Goal: Information Seeking & Learning: Learn about a topic

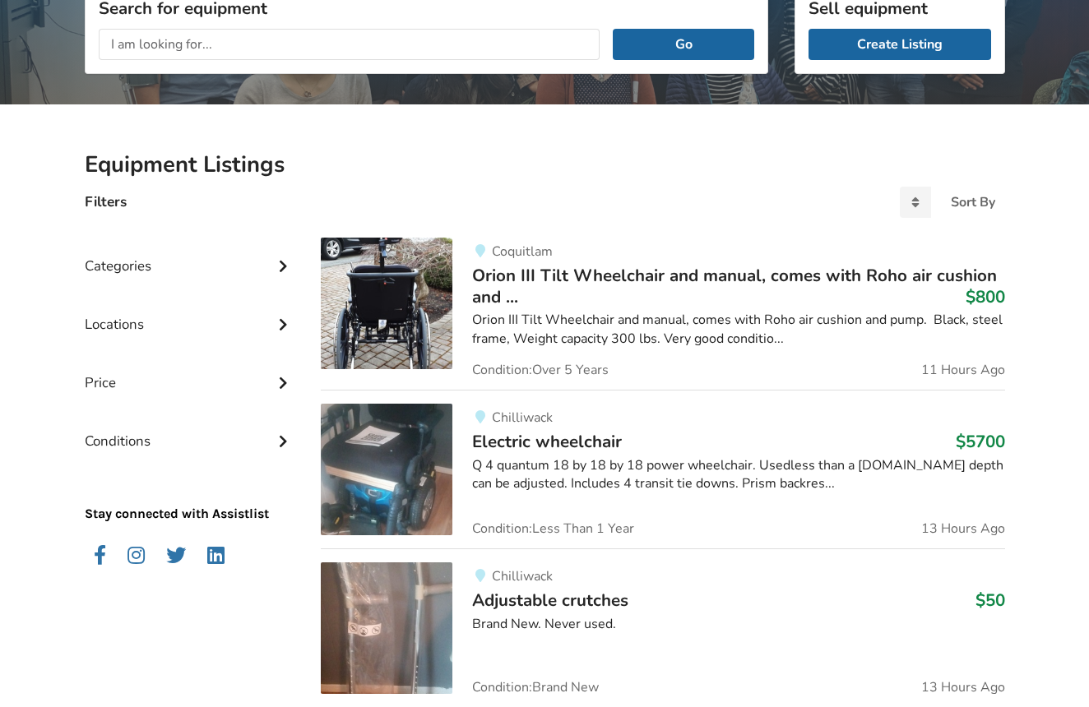
scroll to position [241, 0]
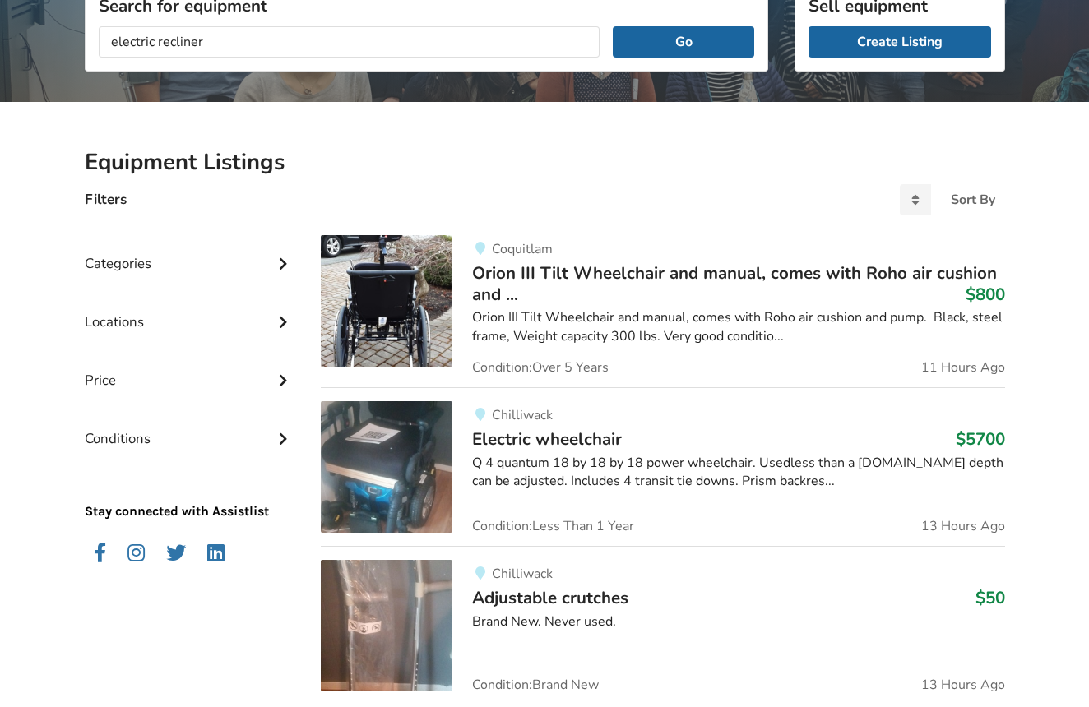
type input "electric recliner"
click at [683, 41] on button "Go" at bounding box center [683, 41] width 141 height 31
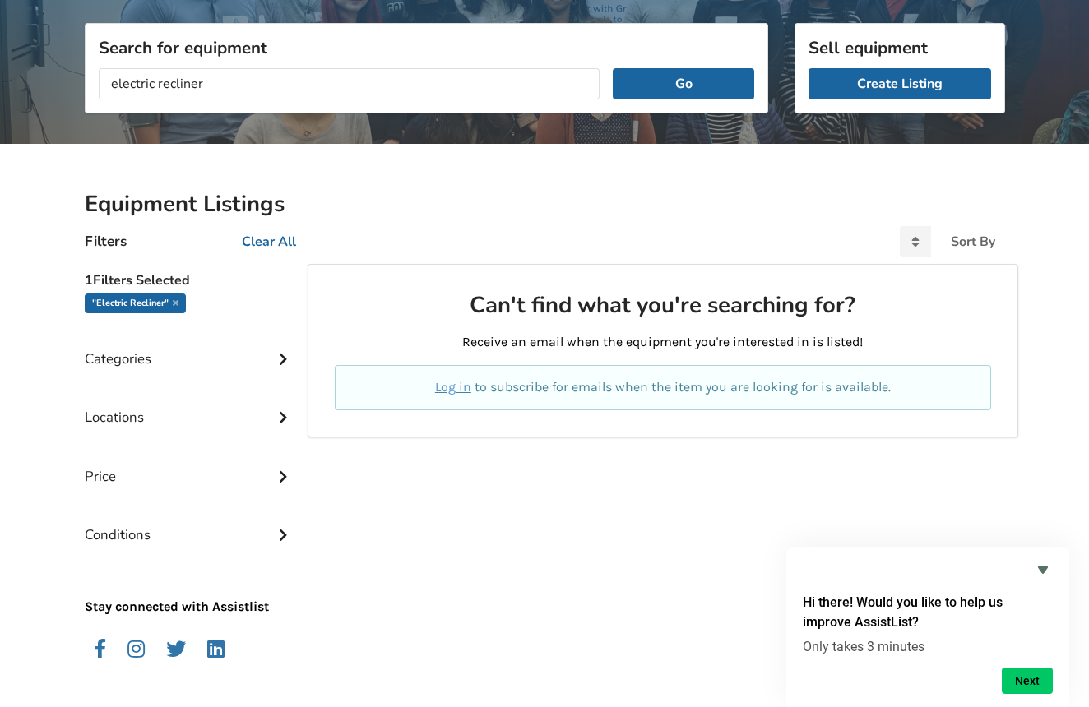
scroll to position [195, 0]
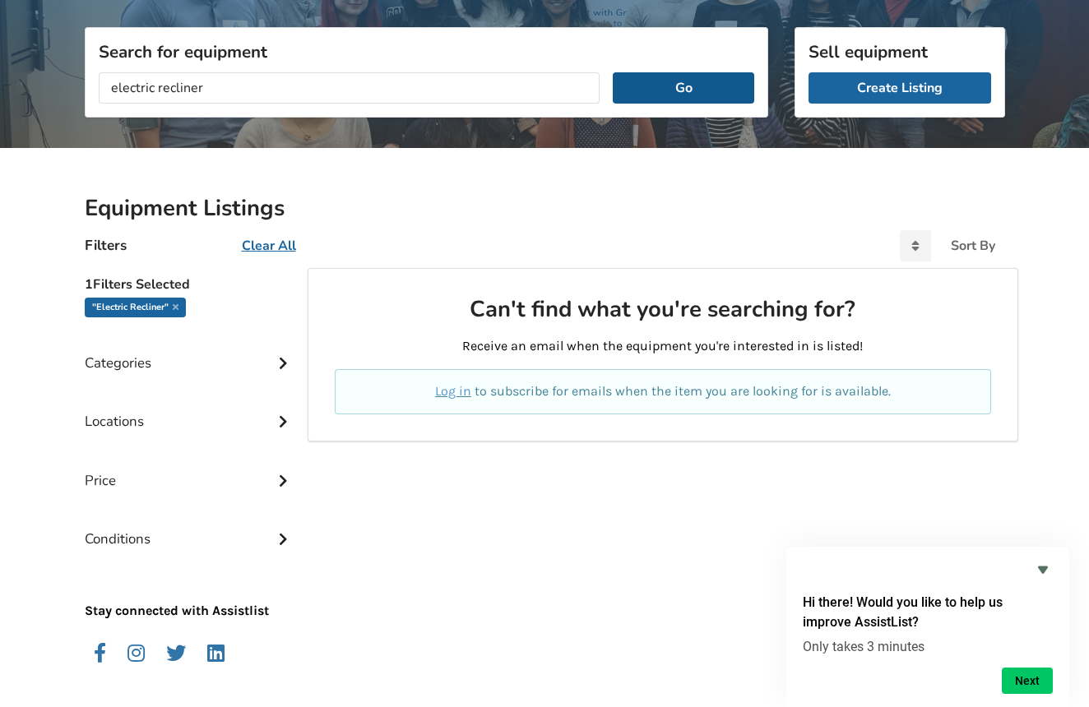
click at [692, 88] on button "Go" at bounding box center [683, 87] width 141 height 31
click at [146, 361] on div "Categories" at bounding box center [190, 351] width 211 height 58
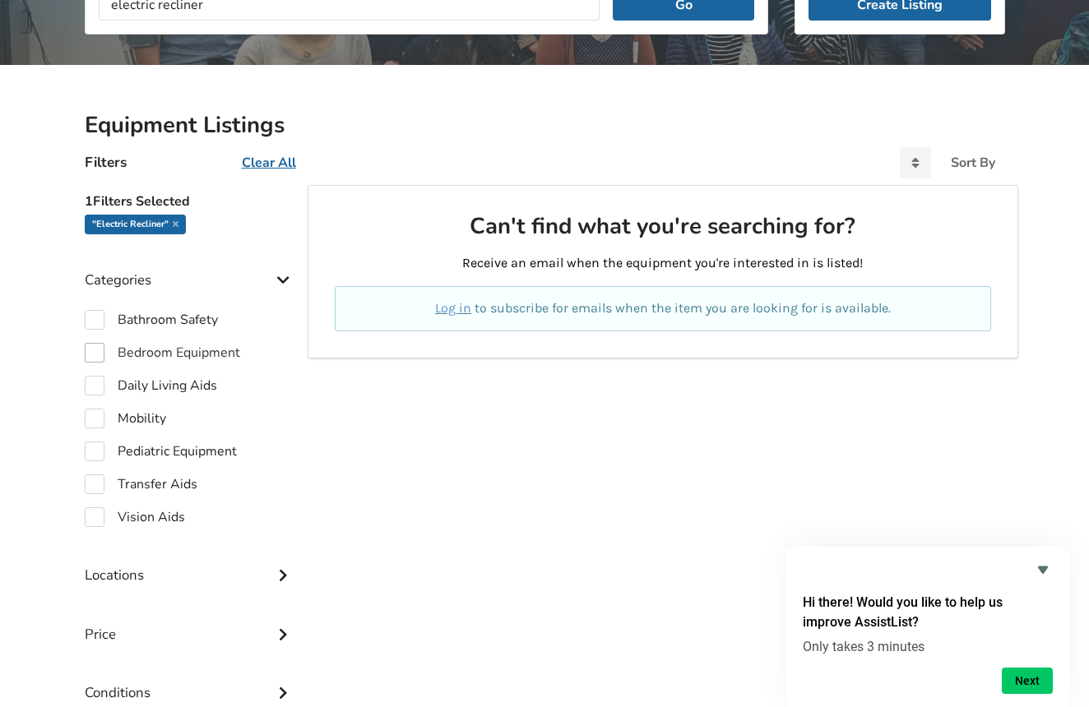
scroll to position [281, 0]
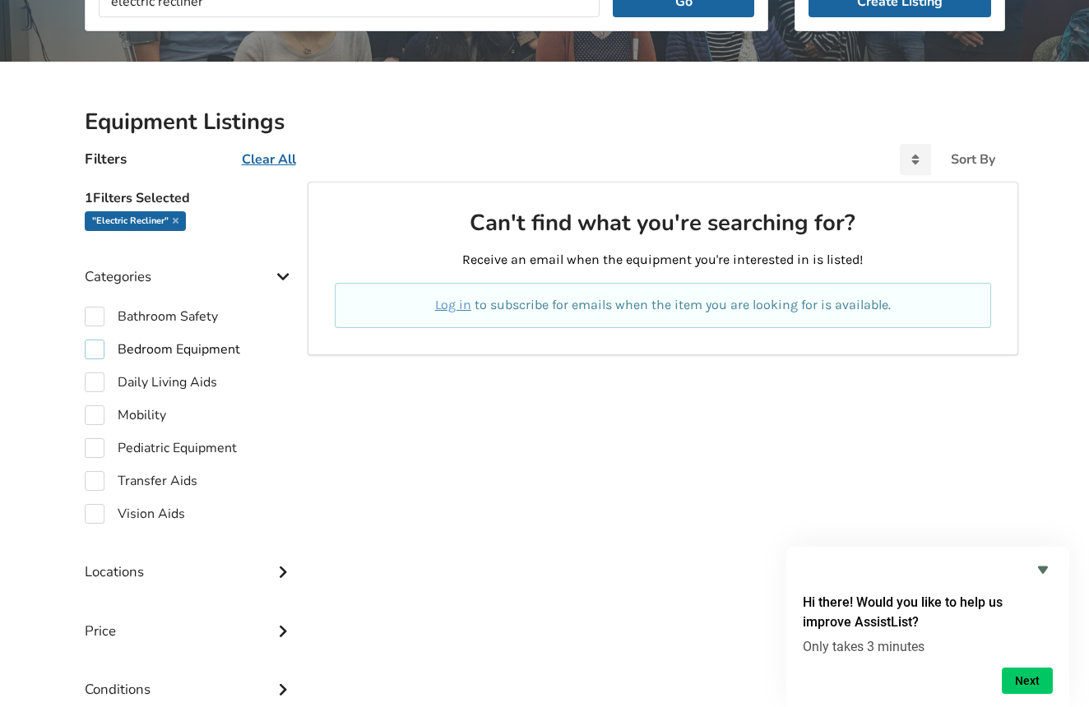
click at [98, 348] on label "Bedroom Equipment" at bounding box center [162, 350] width 155 height 20
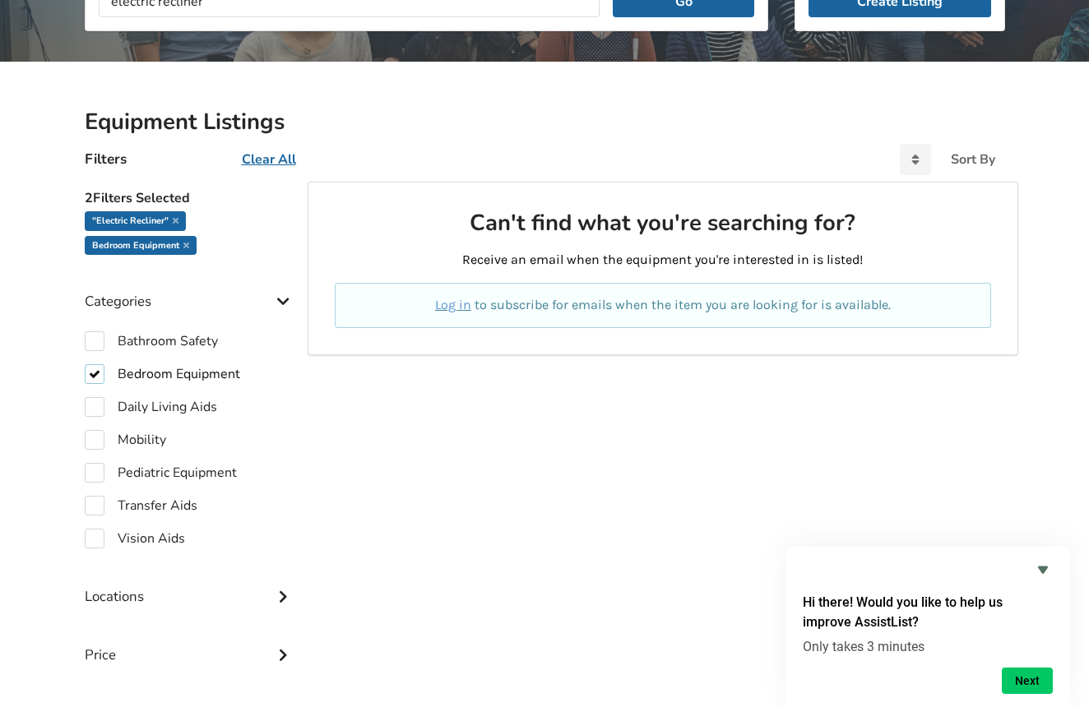
checkbox input "true"
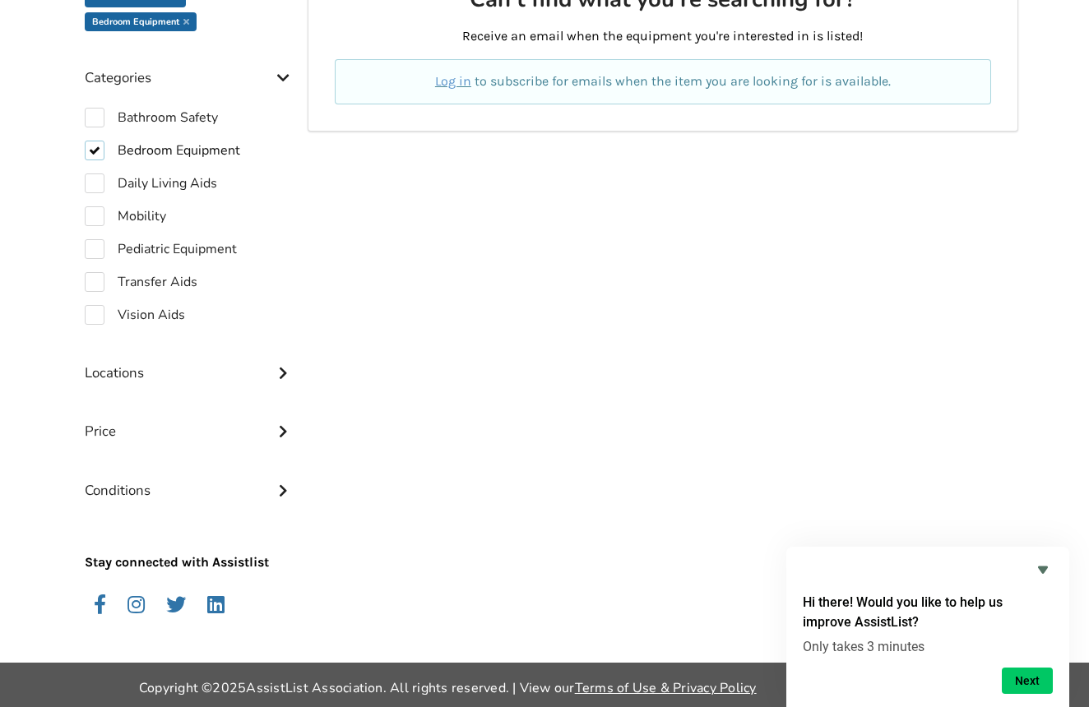
scroll to position [504, 0]
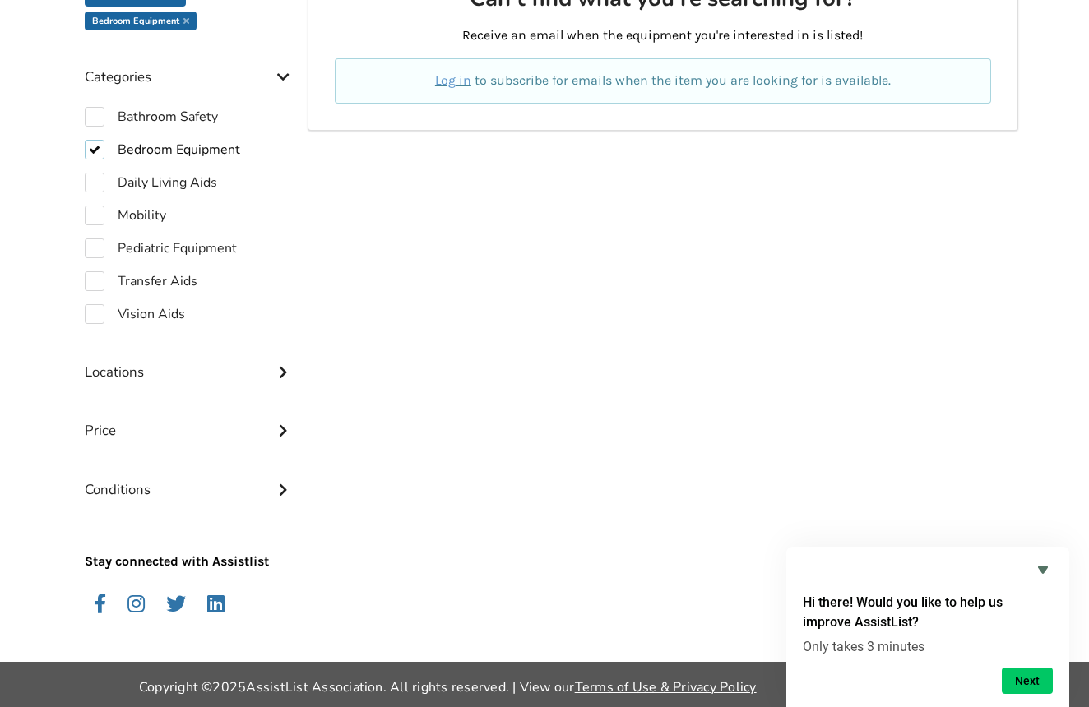
scroll to position [505, 0]
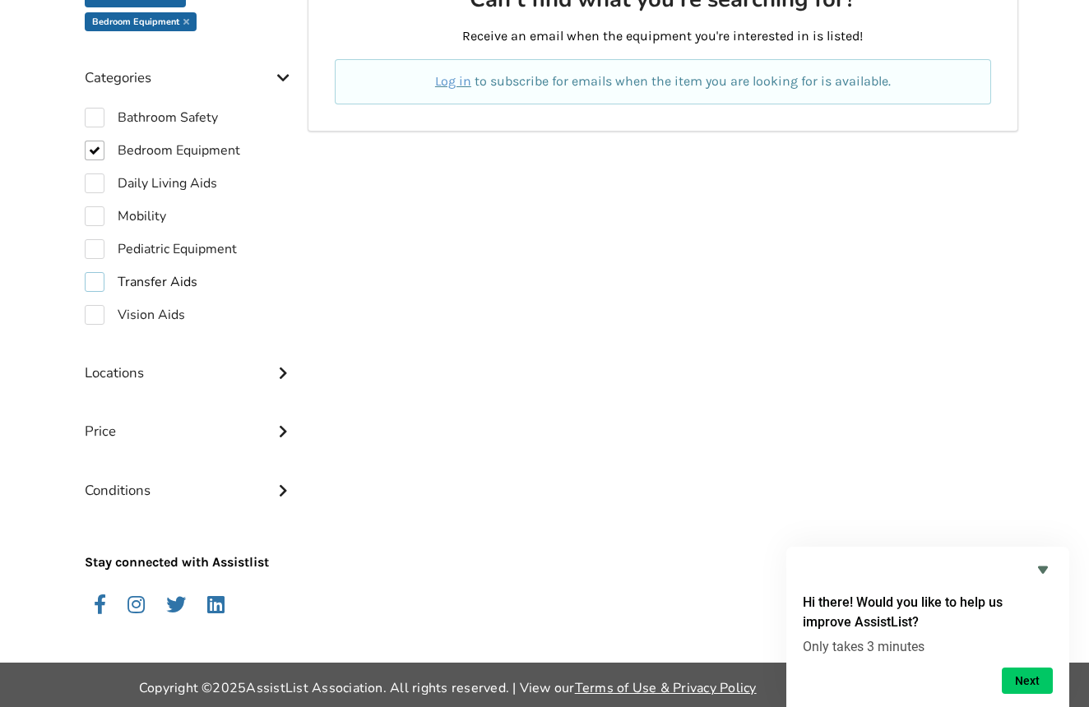
click at [95, 282] on label "Transfer Aids" at bounding box center [141, 282] width 113 height 20
checkbox input "true"
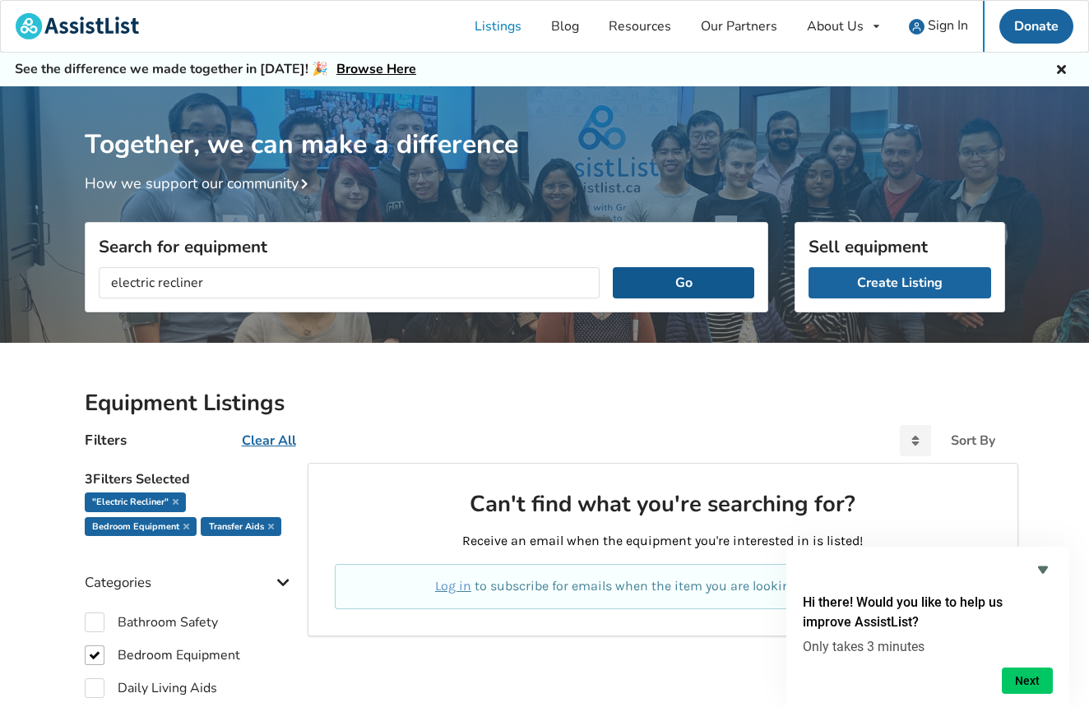
click at [677, 280] on button "Go" at bounding box center [683, 282] width 141 height 31
click at [144, 498] on div "Bedroom Equipment" at bounding box center [141, 503] width 112 height 20
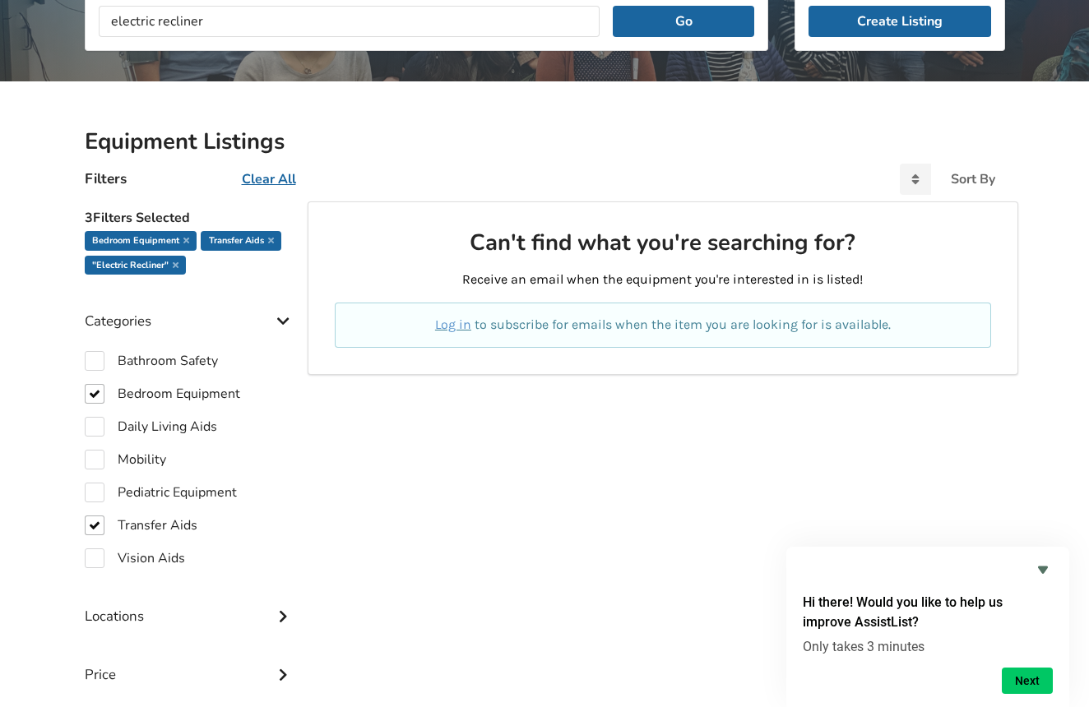
scroll to position [380, 0]
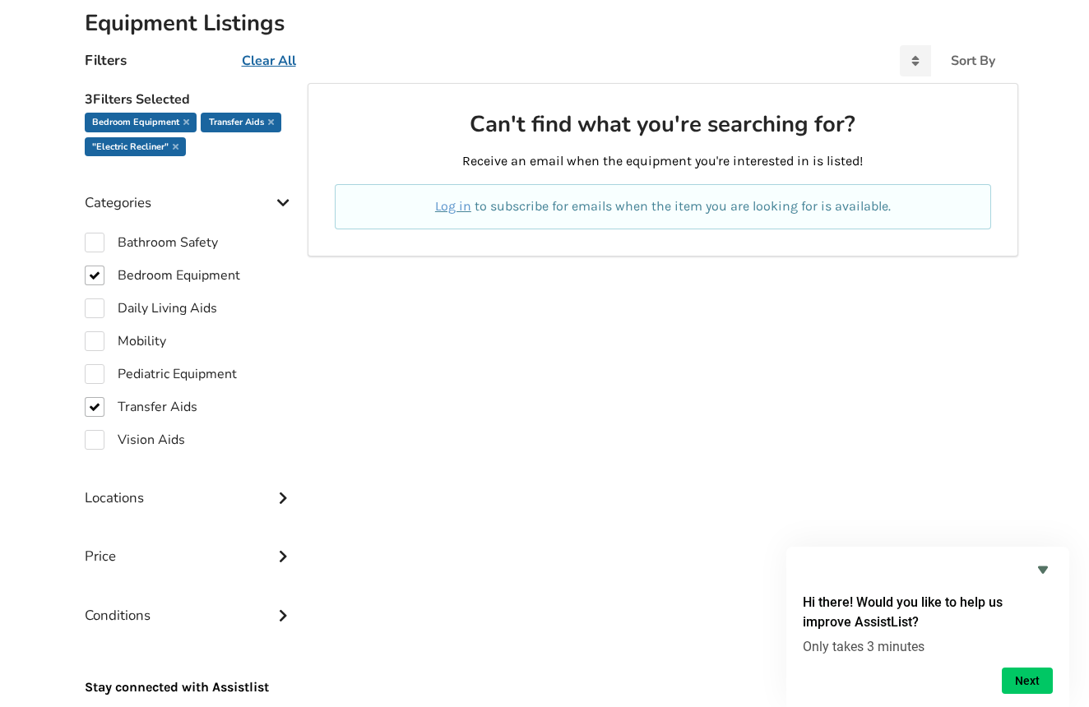
click at [285, 495] on icon at bounding box center [283, 496] width 16 height 14
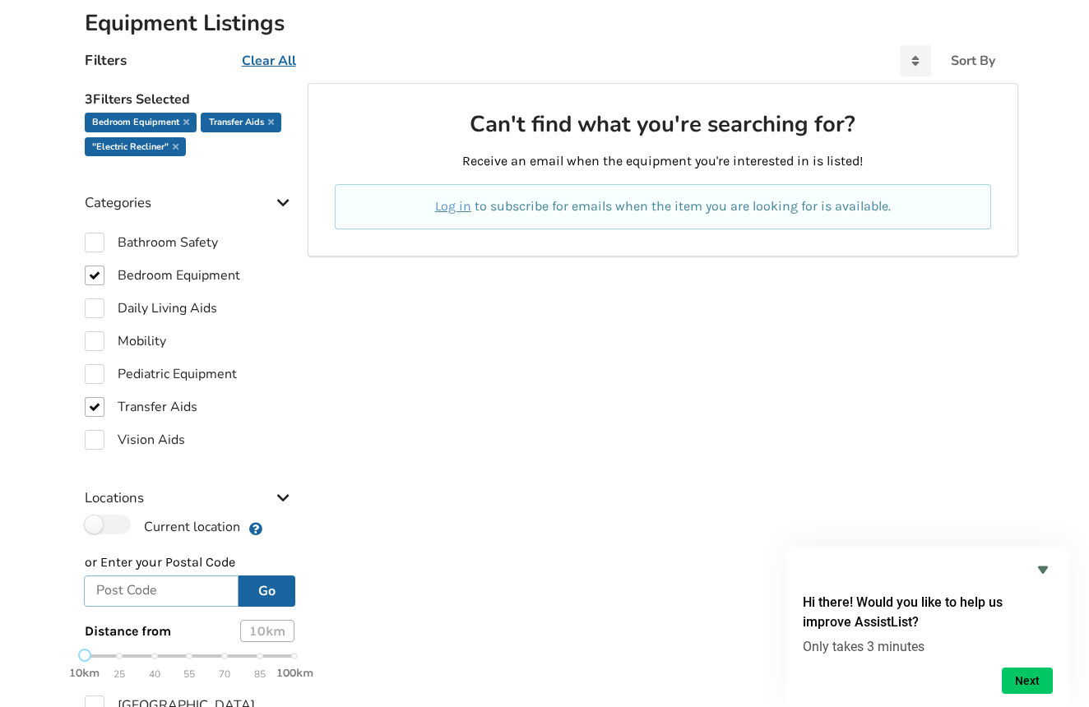
click at [157, 585] on input "text" at bounding box center [161, 591] width 155 height 31
type input "k0h 1s0"
drag, startPoint x: 83, startPoint y: 653, endPoint x: 294, endPoint y: 646, distance: 210.6
click at [294, 646] on div "Distance from 100 km 10km 25 40 55 70 85 100km" at bounding box center [190, 643] width 237 height 72
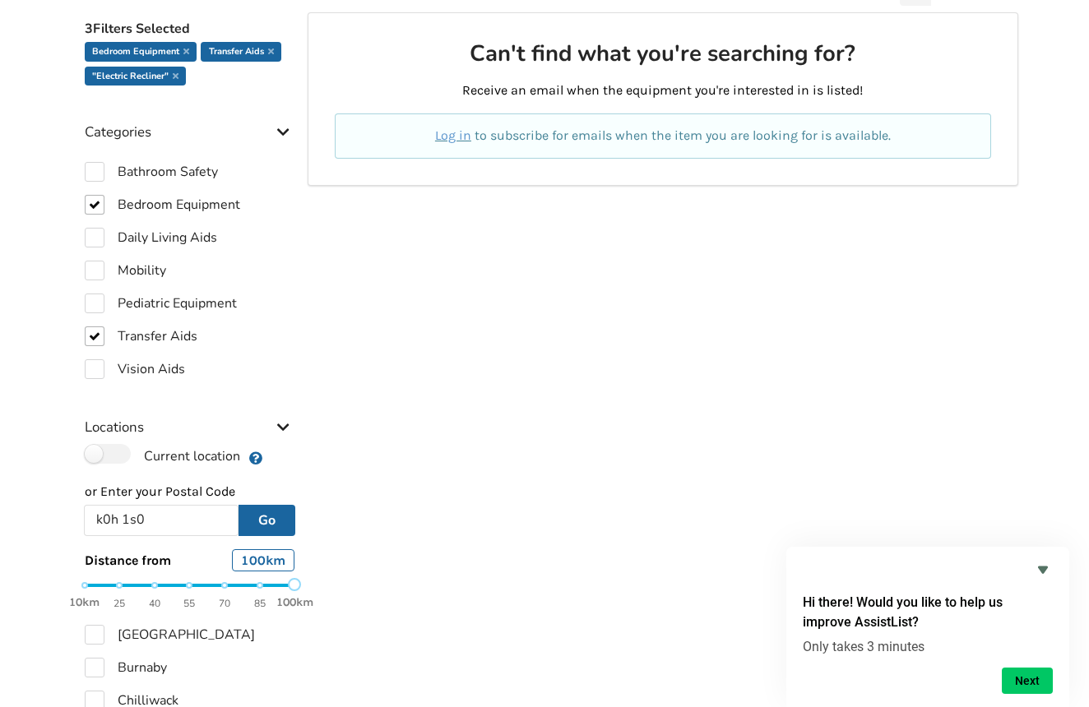
scroll to position [448, 0]
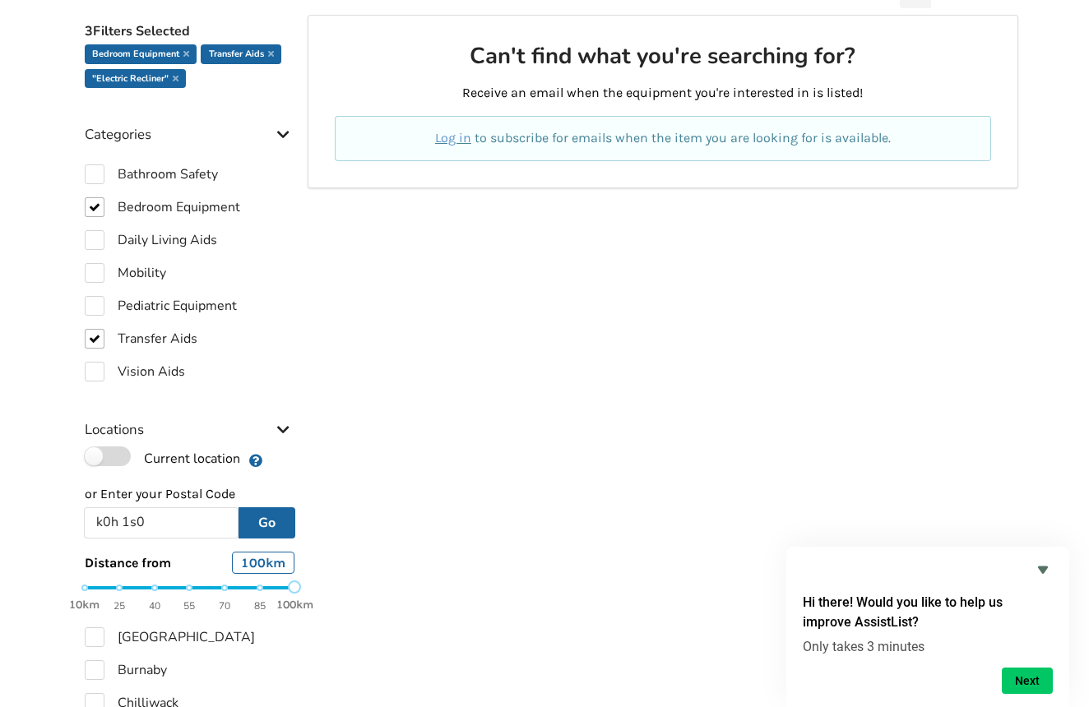
click at [99, 457] on label "Current location" at bounding box center [162, 457] width 155 height 21
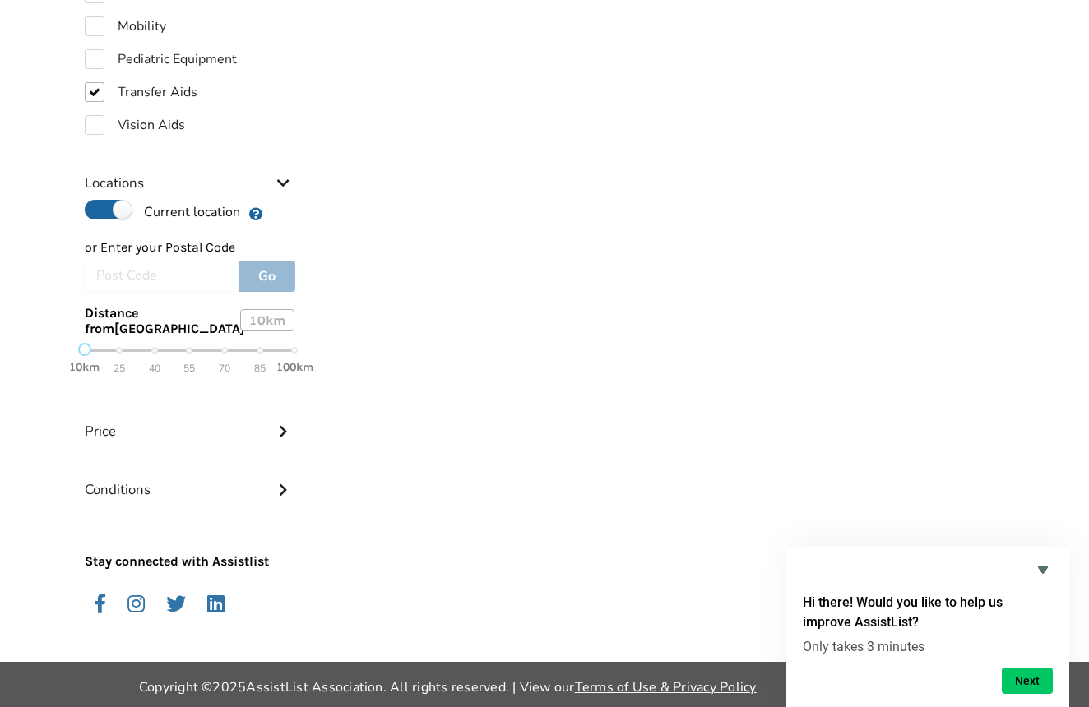
scroll to position [694, 0]
click at [280, 425] on icon at bounding box center [283, 430] width 16 height 14
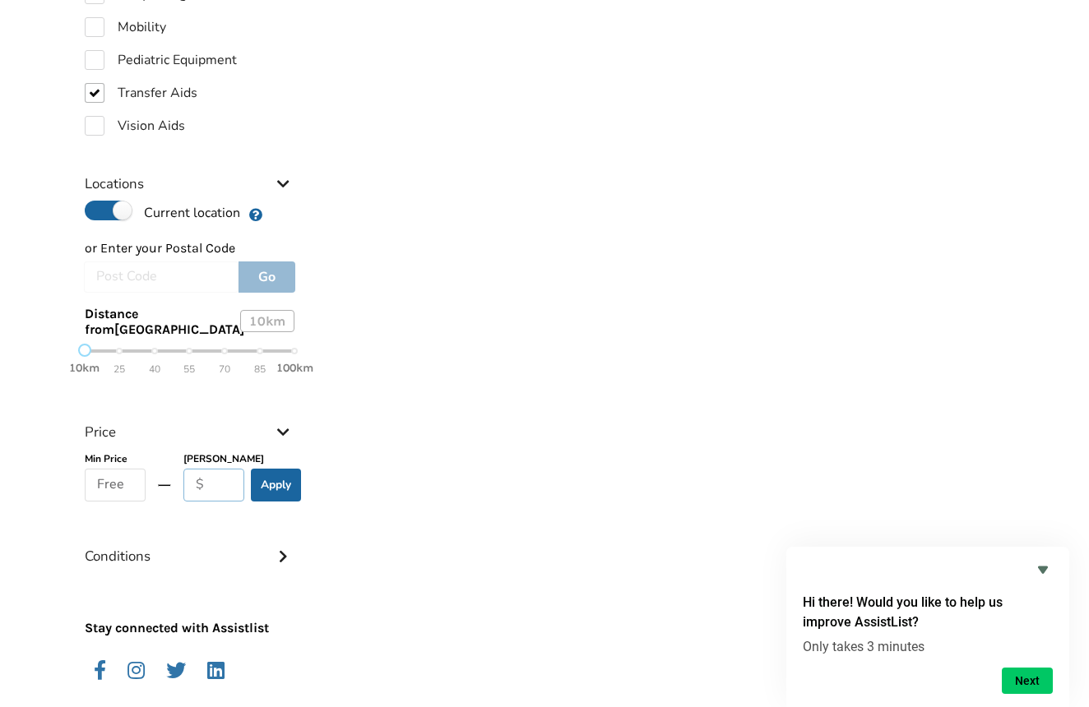
click at [209, 475] on input "text" at bounding box center [214, 485] width 62 height 33
type input "3000"
click at [271, 488] on button "Apply" at bounding box center [276, 485] width 50 height 33
click at [280, 482] on button "Apply" at bounding box center [276, 485] width 50 height 33
click at [279, 554] on icon at bounding box center [283, 555] width 16 height 14
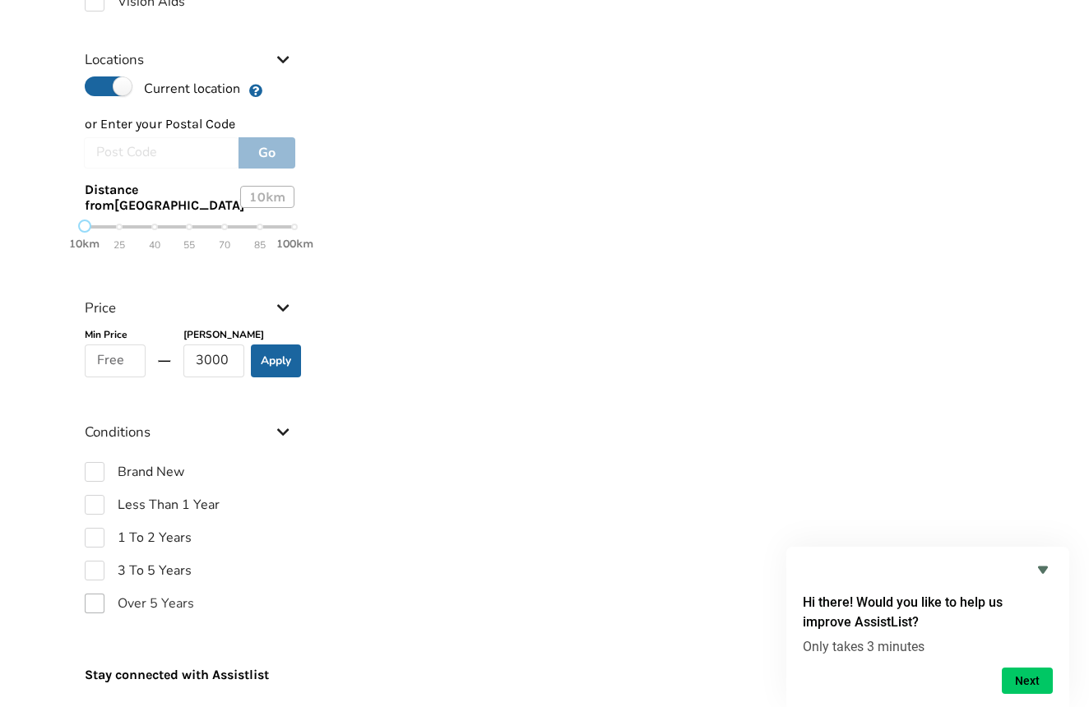
scroll to position [876, 0]
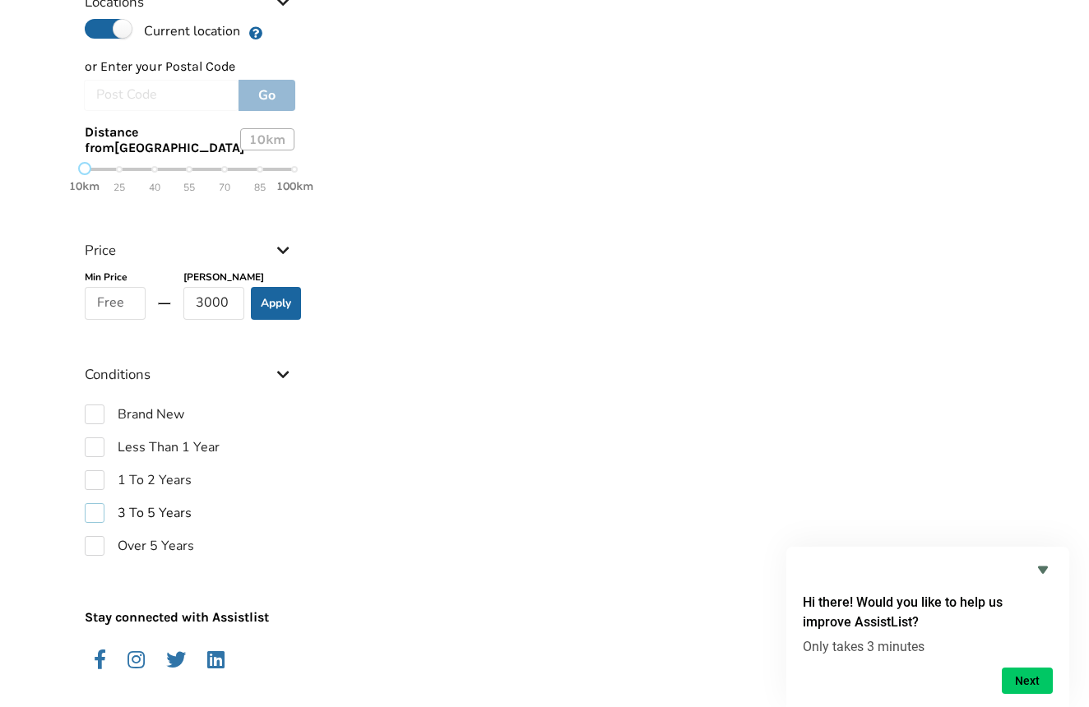
click at [95, 512] on label "3 To 5 Years" at bounding box center [138, 513] width 107 height 20
checkbox input "true"
